Goal: Navigation & Orientation: Understand site structure

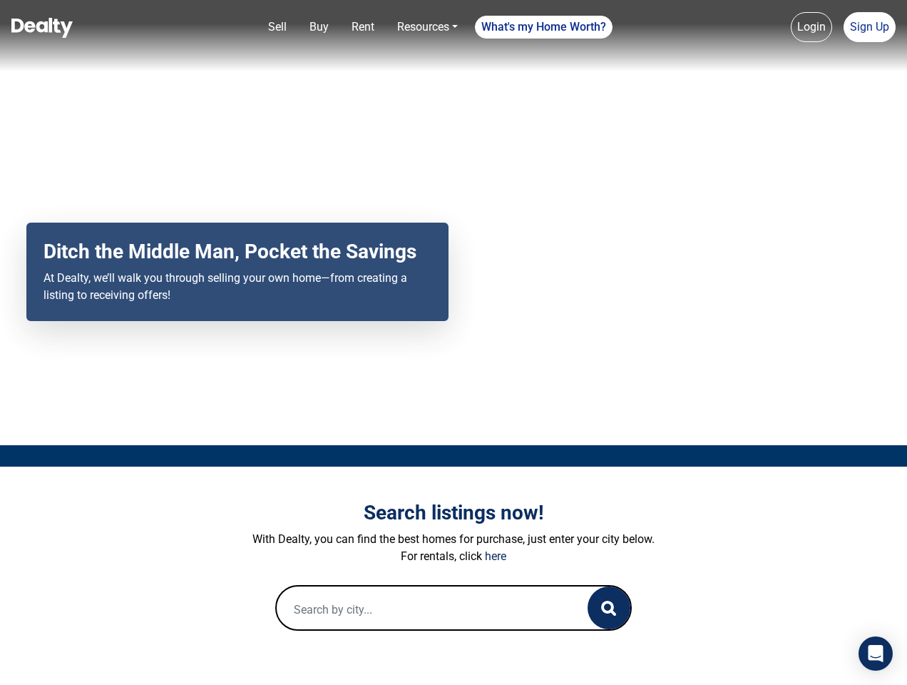
click at [454, 342] on div "Your browser does not support the video tag. Ditch the Middle Man, Pocket the S…" at bounding box center [453, 222] width 907 height 445
click at [277, 27] on link "Sell" at bounding box center [277, 27] width 30 height 29
click at [319, 27] on link "Buy" at bounding box center [319, 27] width 31 height 29
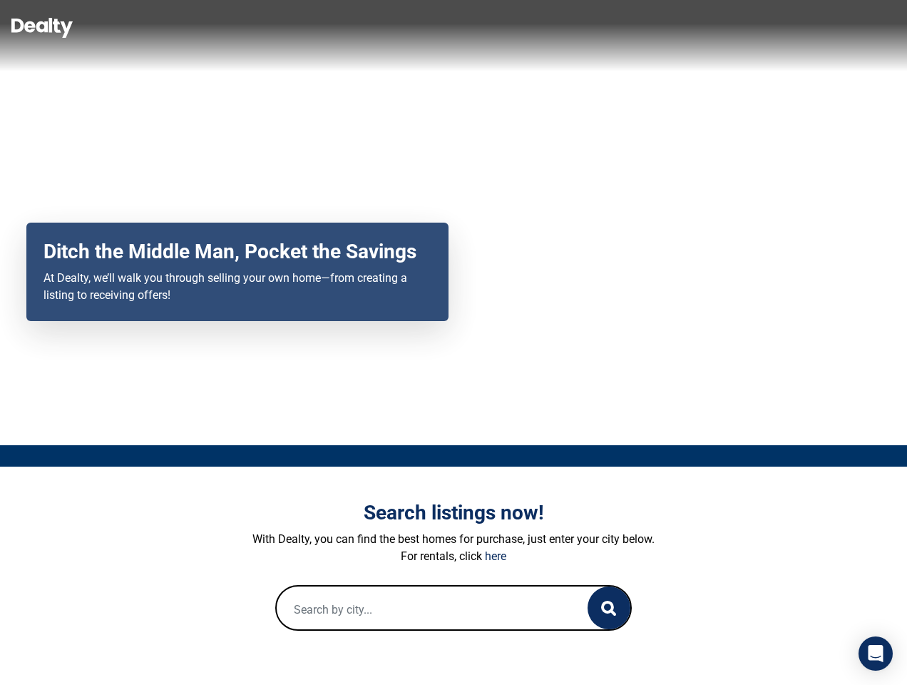
click at [363, 27] on link "Rent" at bounding box center [363, 27] width 34 height 29
click at [427, 27] on link "Resources" at bounding box center [428, 27] width 72 height 29
click at [544, 27] on link "What's my Home Worth?" at bounding box center [544, 27] width 138 height 23
click at [812, 27] on link "Login" at bounding box center [811, 27] width 41 height 30
click at [869, 27] on link "Sign Up" at bounding box center [870, 27] width 52 height 30
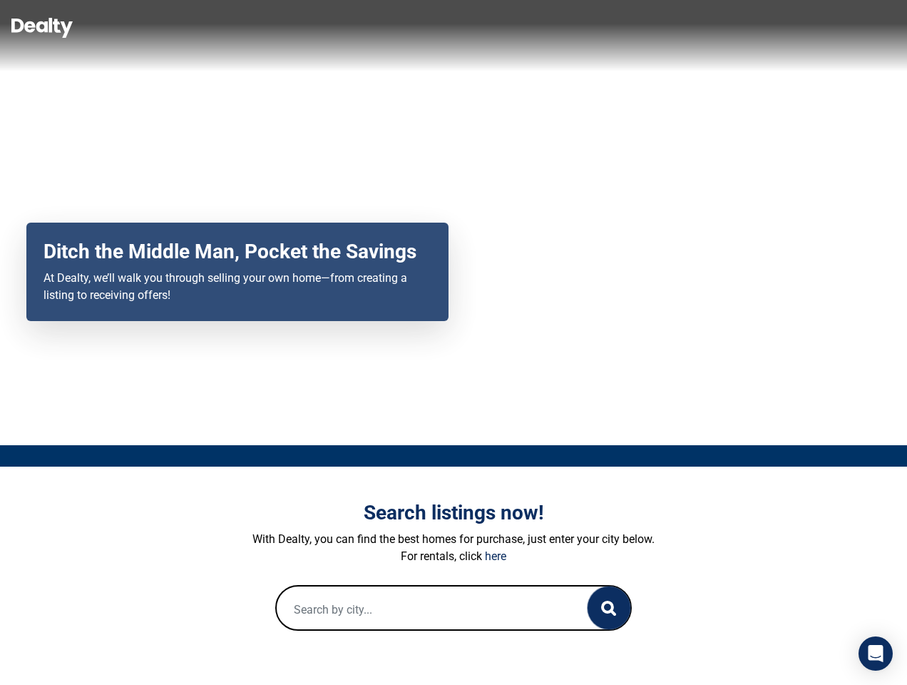
click at [609, 608] on icon "button" at bounding box center [608, 608] width 15 height 15
click at [876, 653] on icon "Open Intercom Messenger" at bounding box center [876, 653] width 15 height 17
